Goal: Find specific page/section

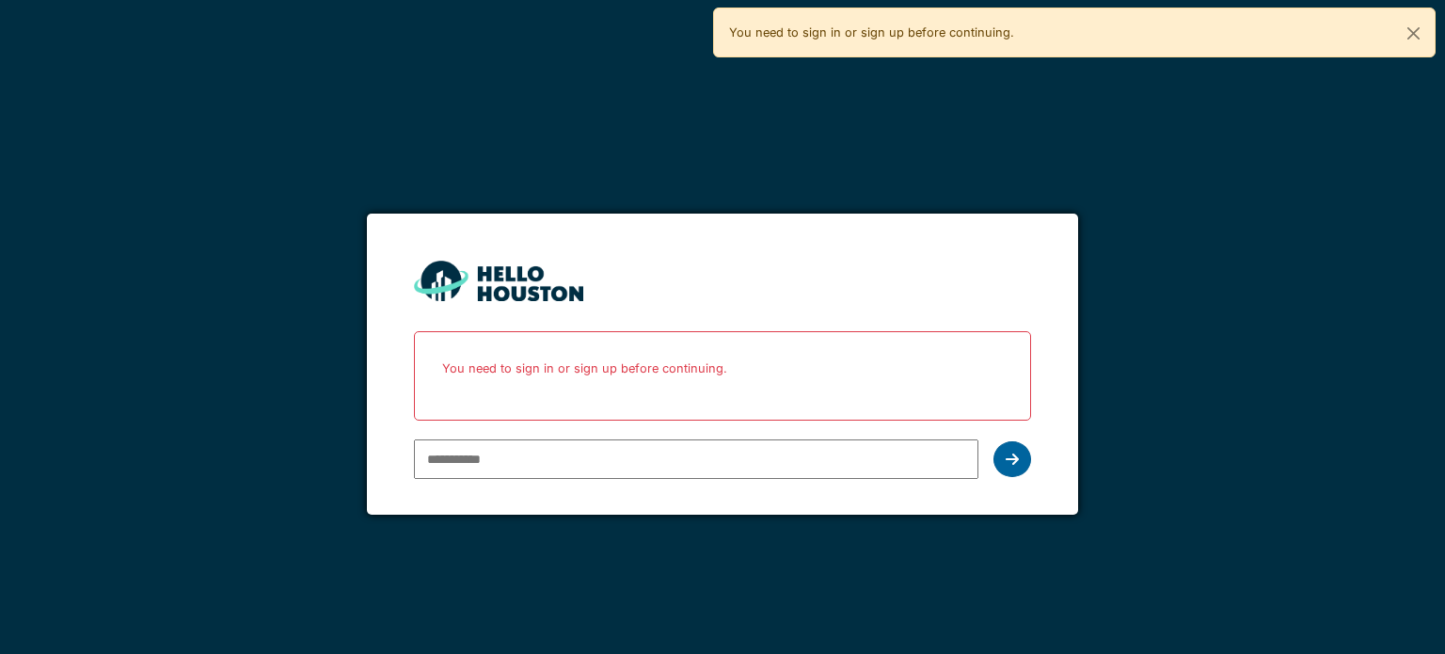
type input "**********"
click at [1018, 460] on icon at bounding box center [1012, 459] width 13 height 15
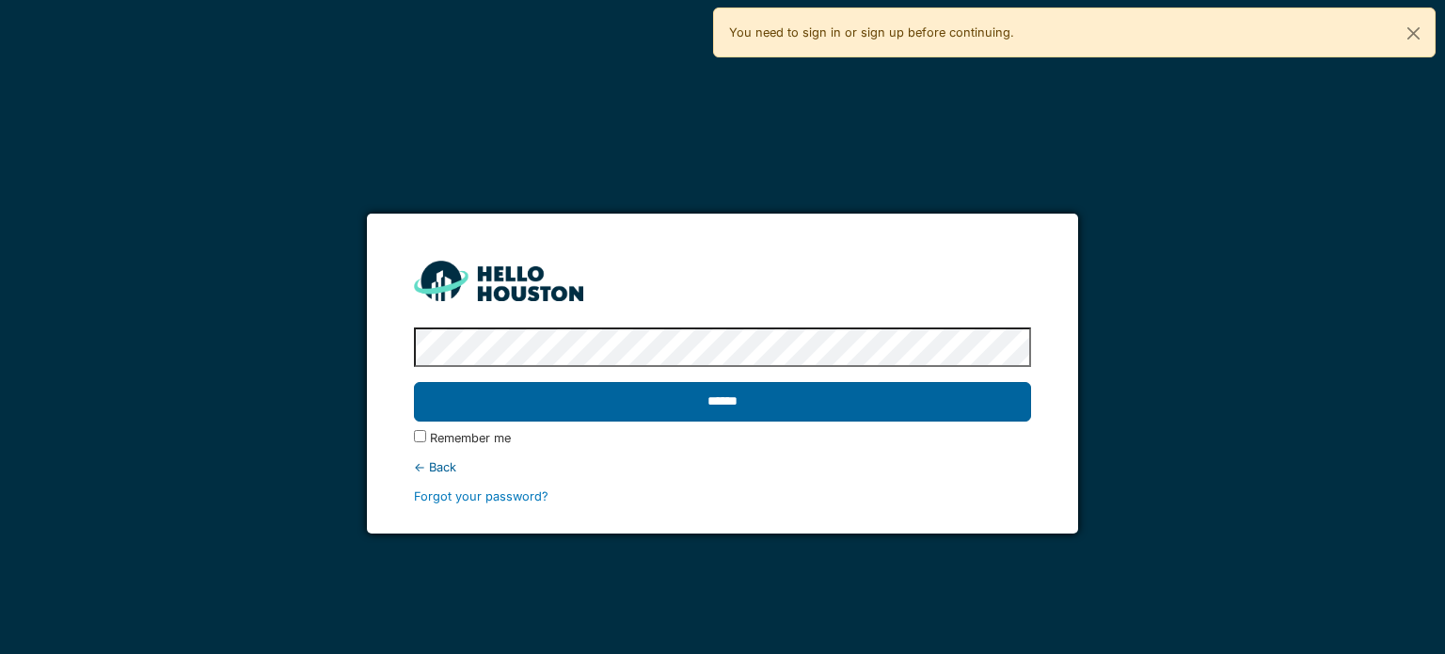
click at [780, 404] on input "******" at bounding box center [722, 402] width 616 height 40
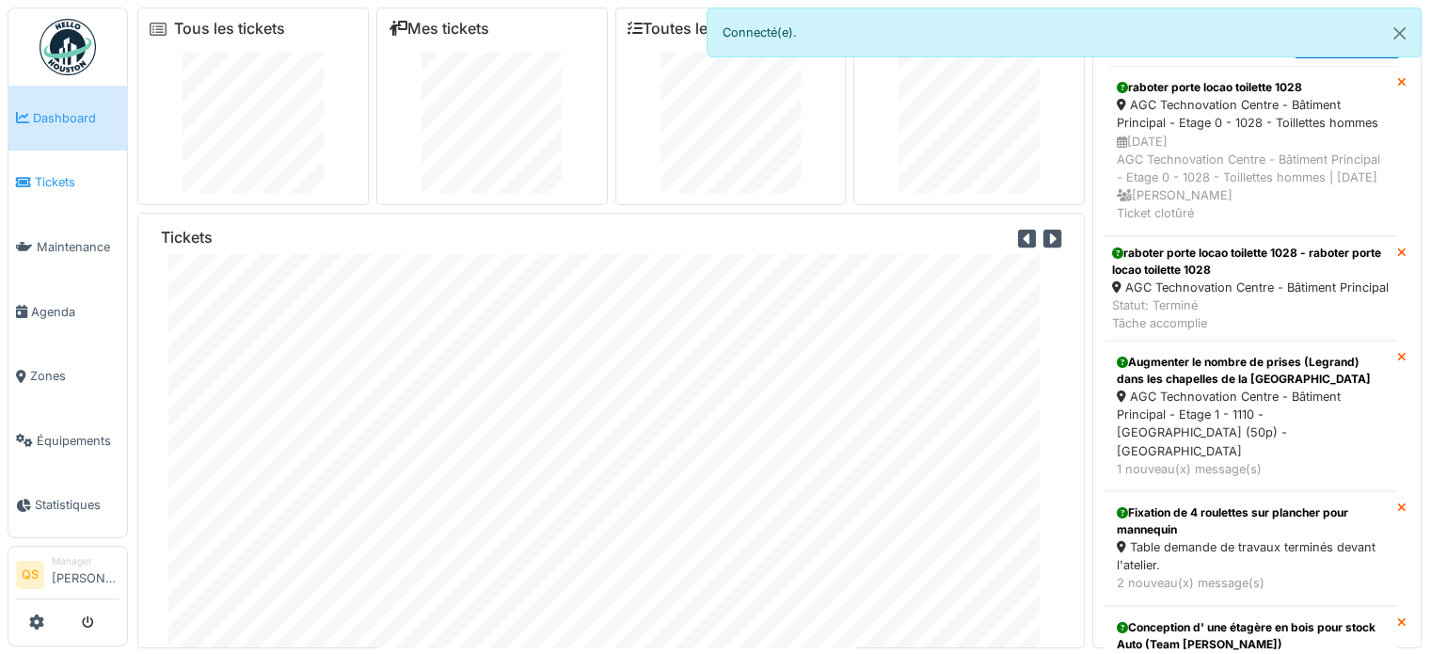
click at [68, 162] on link "Tickets" at bounding box center [67, 183] width 119 height 65
